Goal: Navigation & Orientation: Find specific page/section

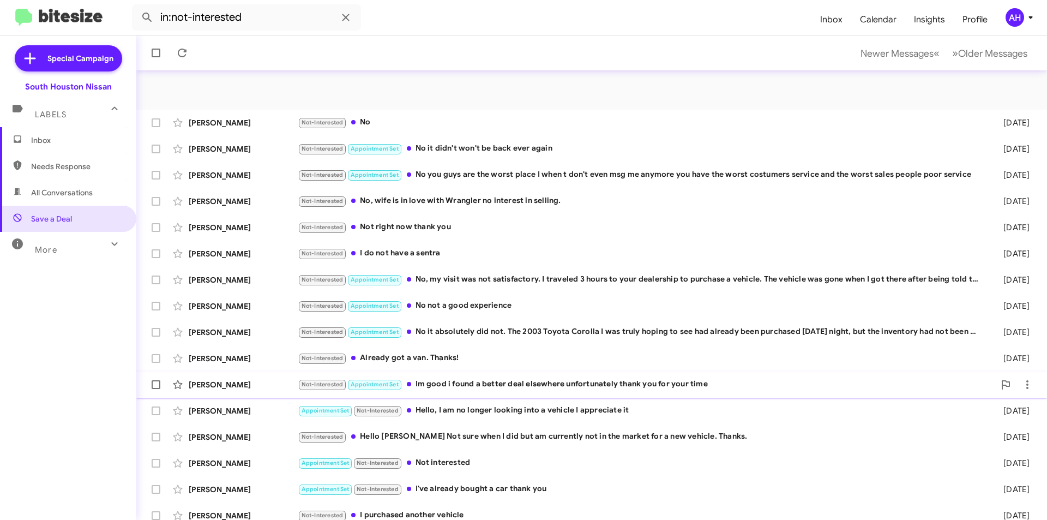
scroll to position [113, 0]
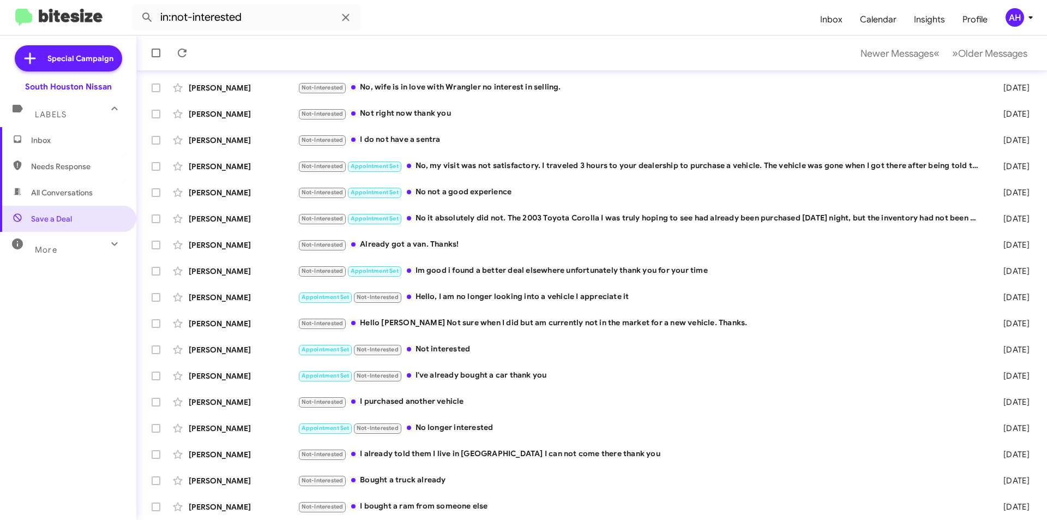
click at [82, 158] on span "Needs Response" at bounding box center [68, 166] width 136 height 26
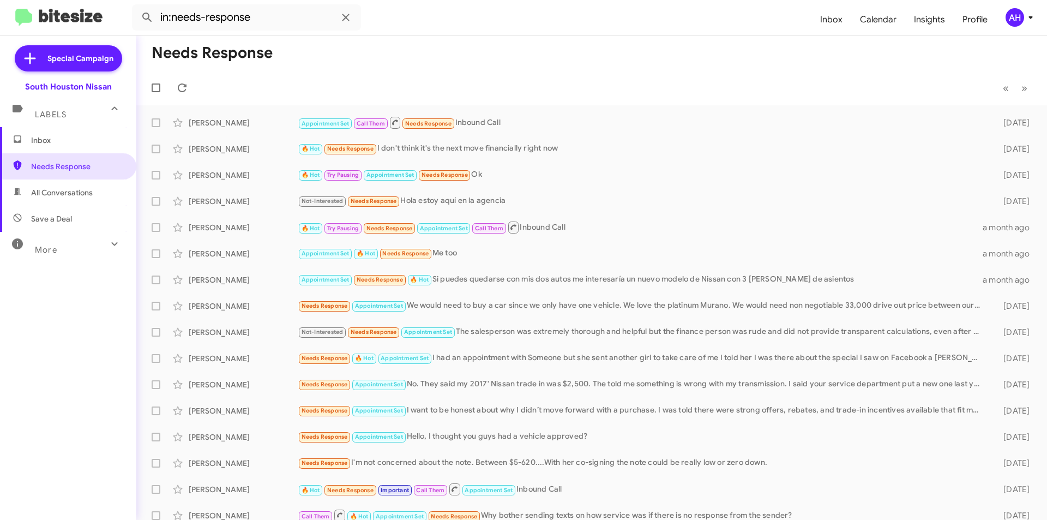
click at [75, 193] on span "All Conversations" at bounding box center [62, 192] width 62 height 11
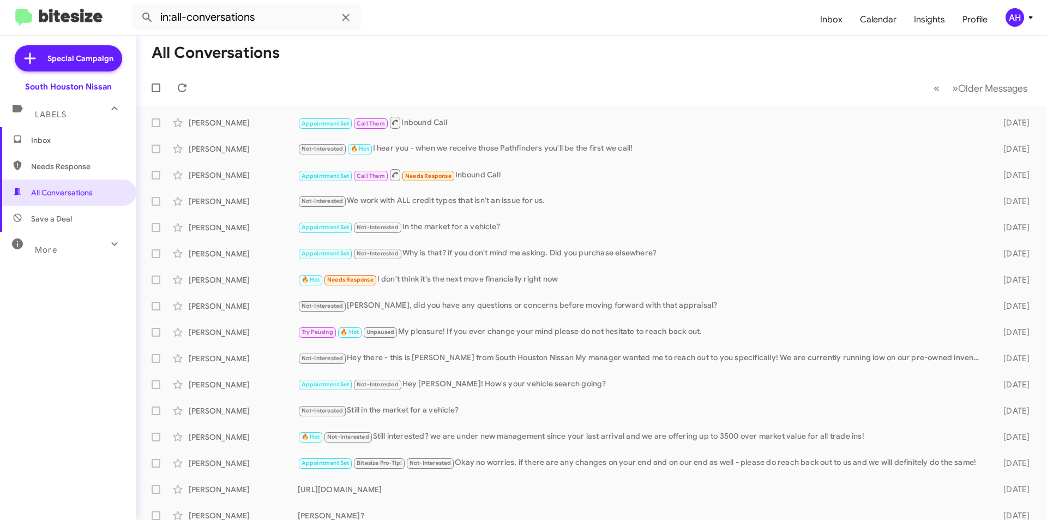
click at [86, 162] on span "Needs Response" at bounding box center [77, 166] width 93 height 11
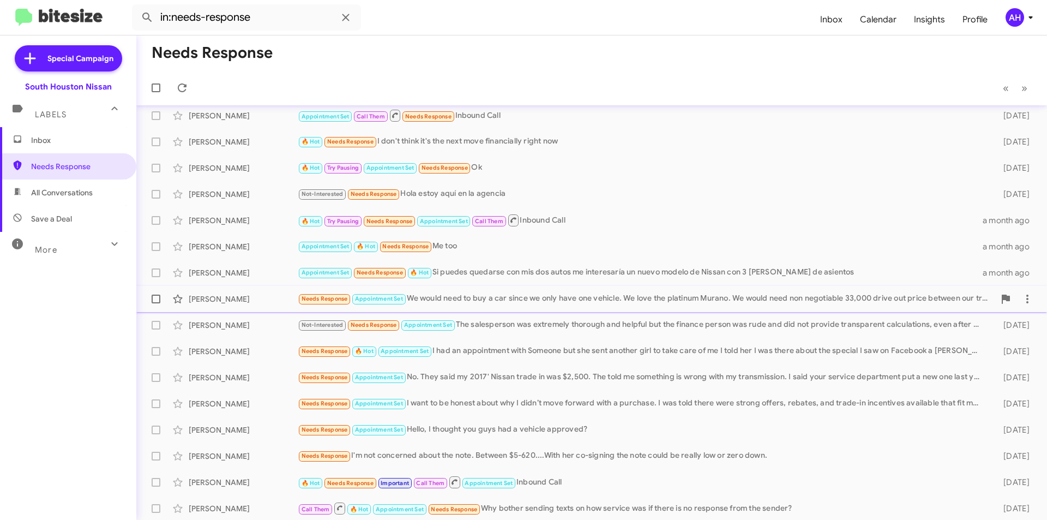
scroll to position [9, 0]
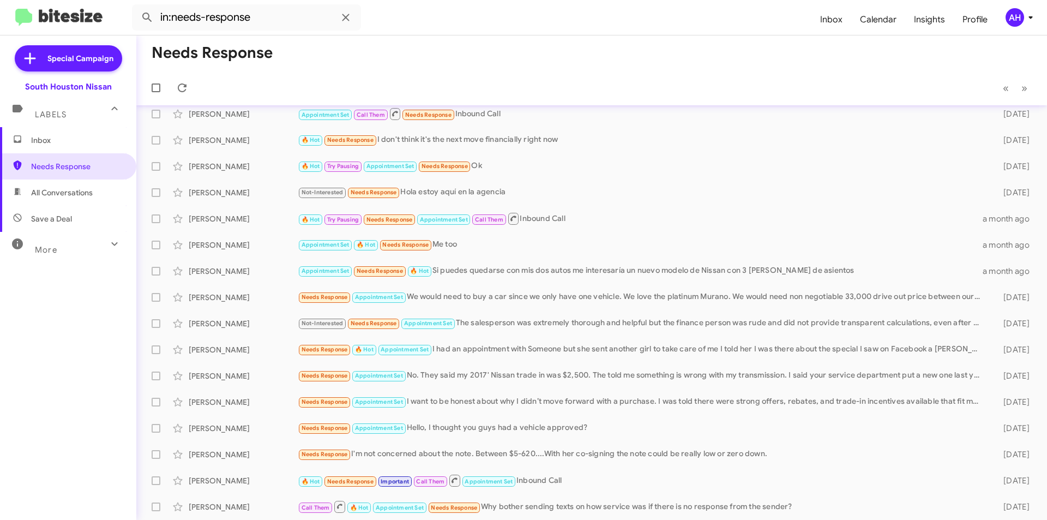
click at [77, 219] on span "Save a Deal" at bounding box center [68, 219] width 136 height 26
type input "in:not-interested"
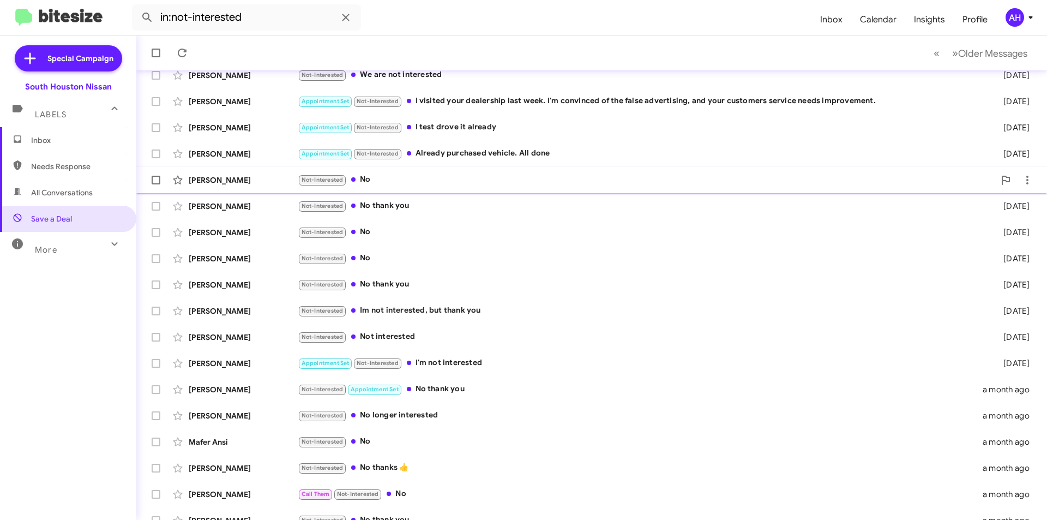
scroll to position [113, 0]
